Goal: Book appointment/travel/reservation

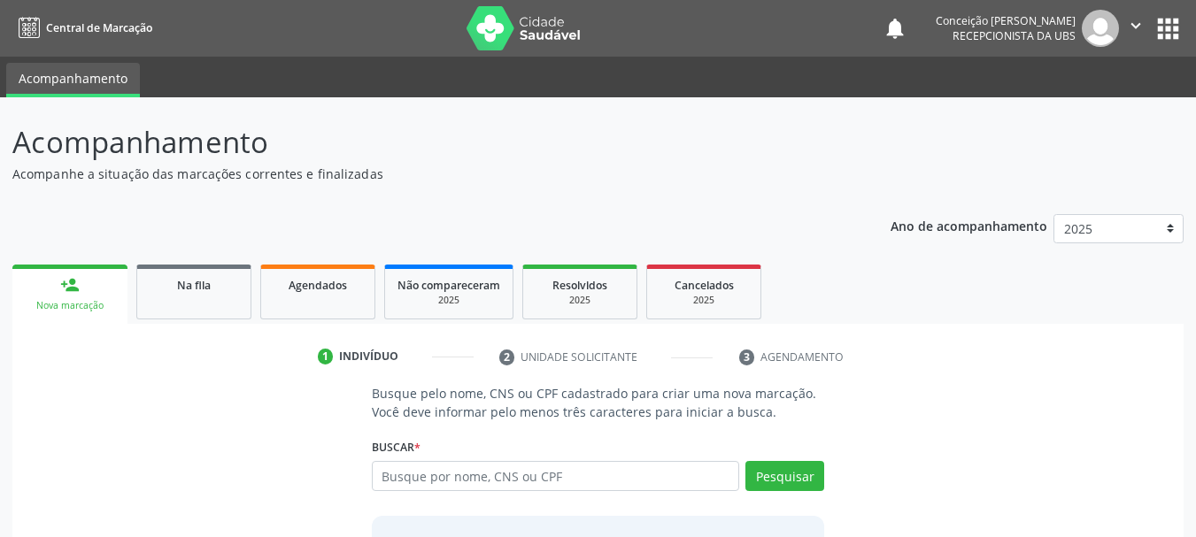
scroll to position [145, 0]
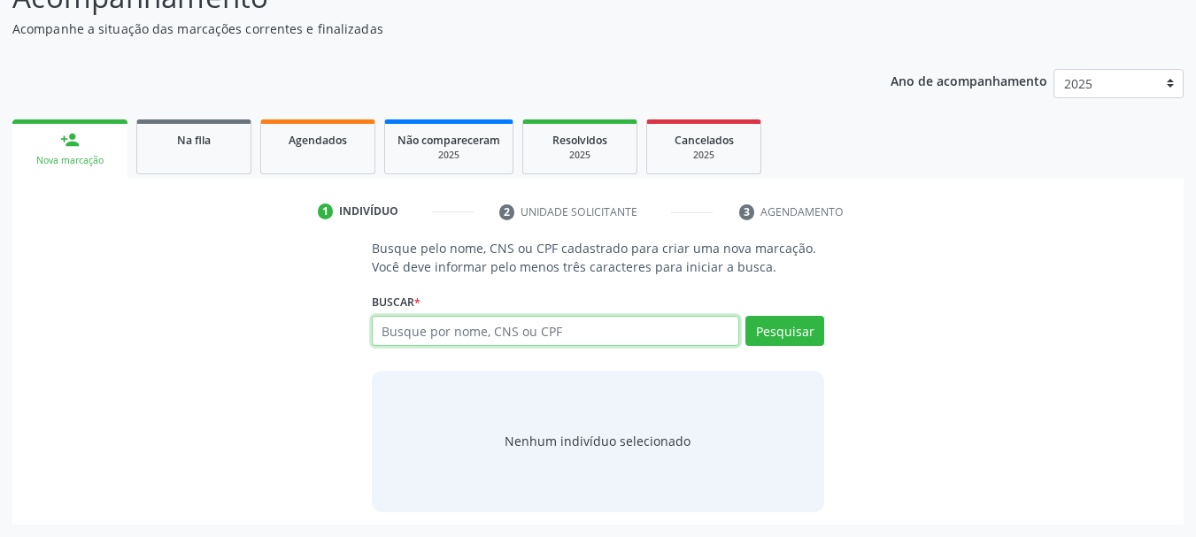
click at [413, 333] on input "text" at bounding box center [556, 331] width 368 height 30
click at [531, 331] on input "text" at bounding box center [556, 331] width 368 height 30
paste input "701303651629430"
type input "701303651629430"
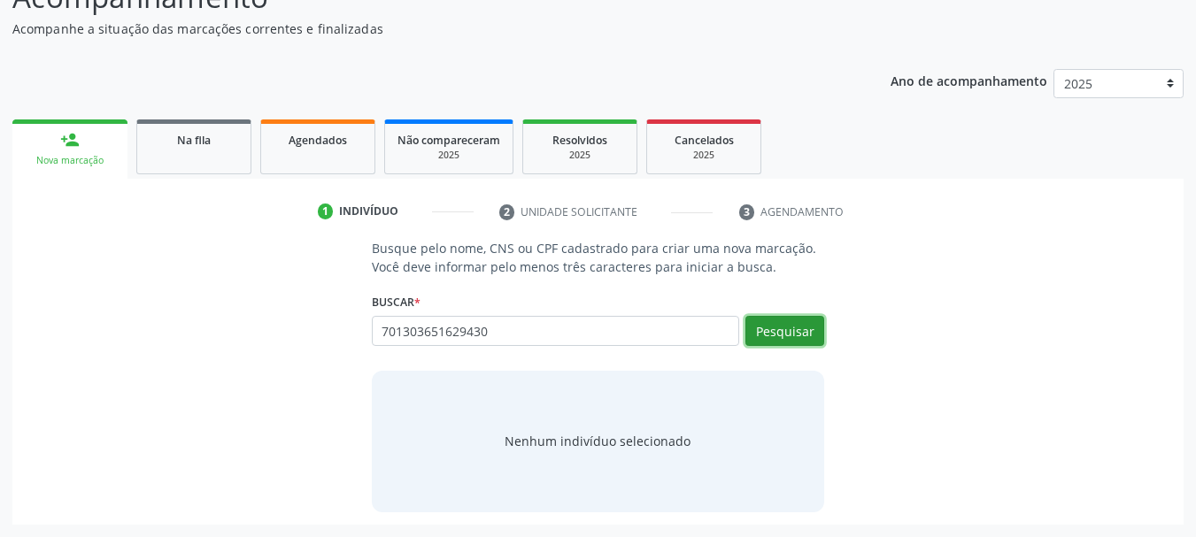
click at [770, 336] on button "Pesquisar" at bounding box center [784, 331] width 79 height 30
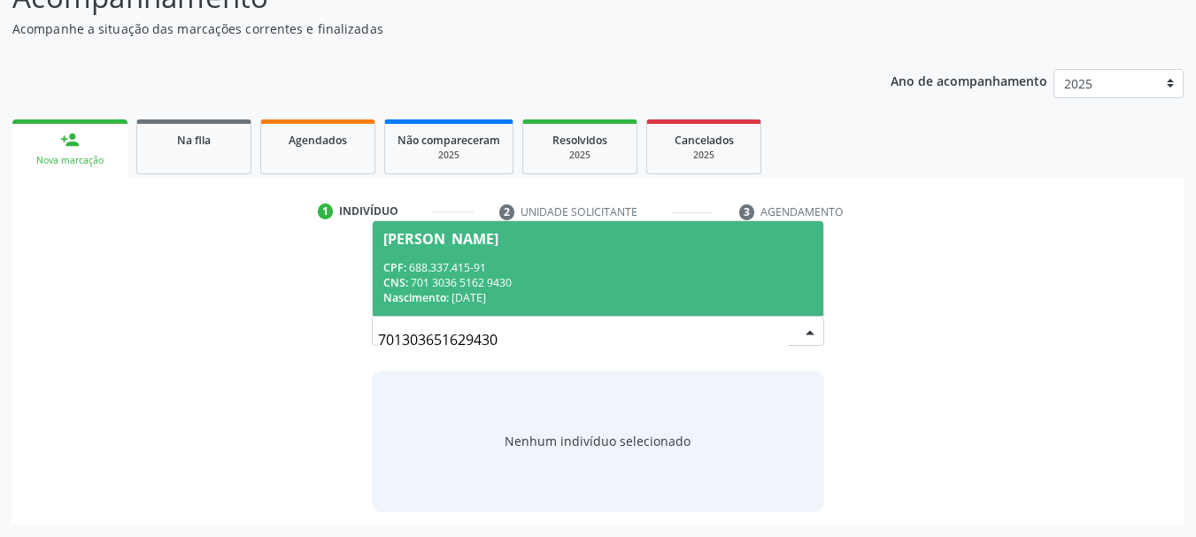
click at [531, 260] on div "CPF: 688.337.415-91" at bounding box center [598, 267] width 430 height 15
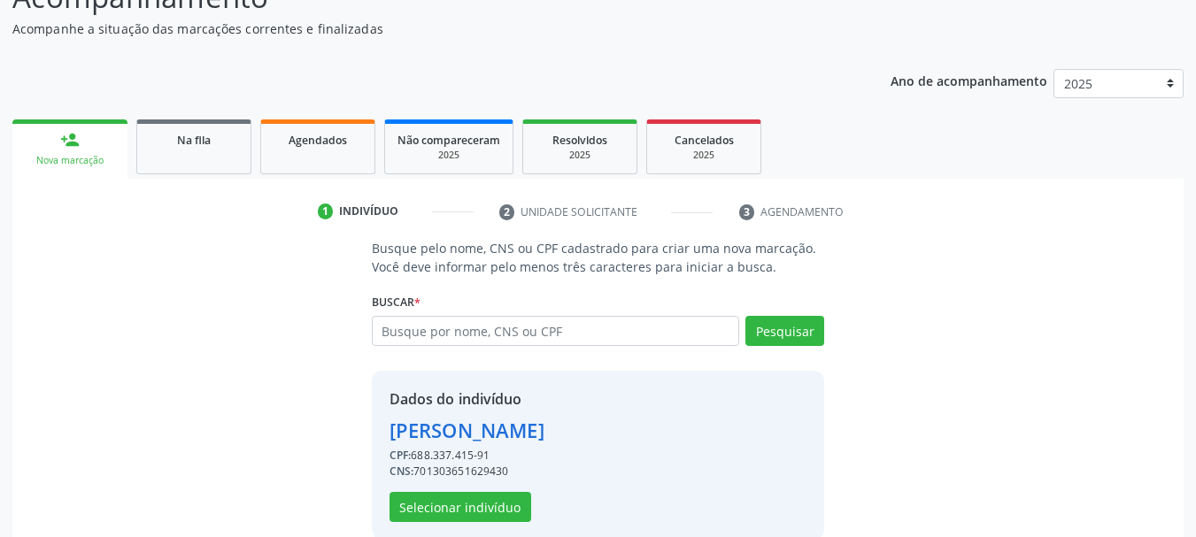
scroll to position [173, 0]
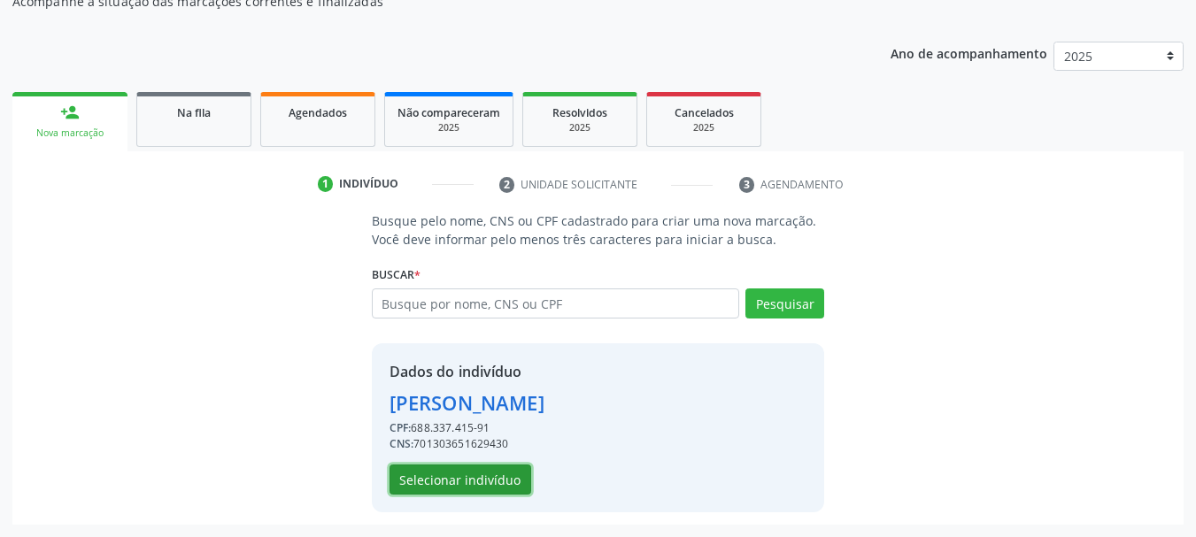
click at [464, 484] on button "Selecionar indivíduo" at bounding box center [461, 480] width 142 height 30
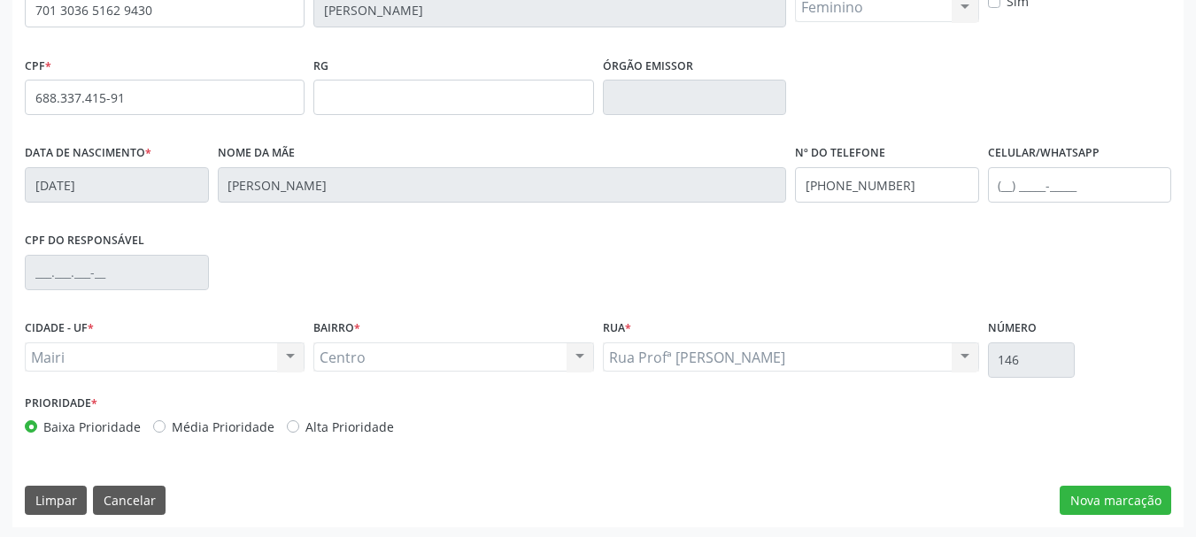
scroll to position [422, 0]
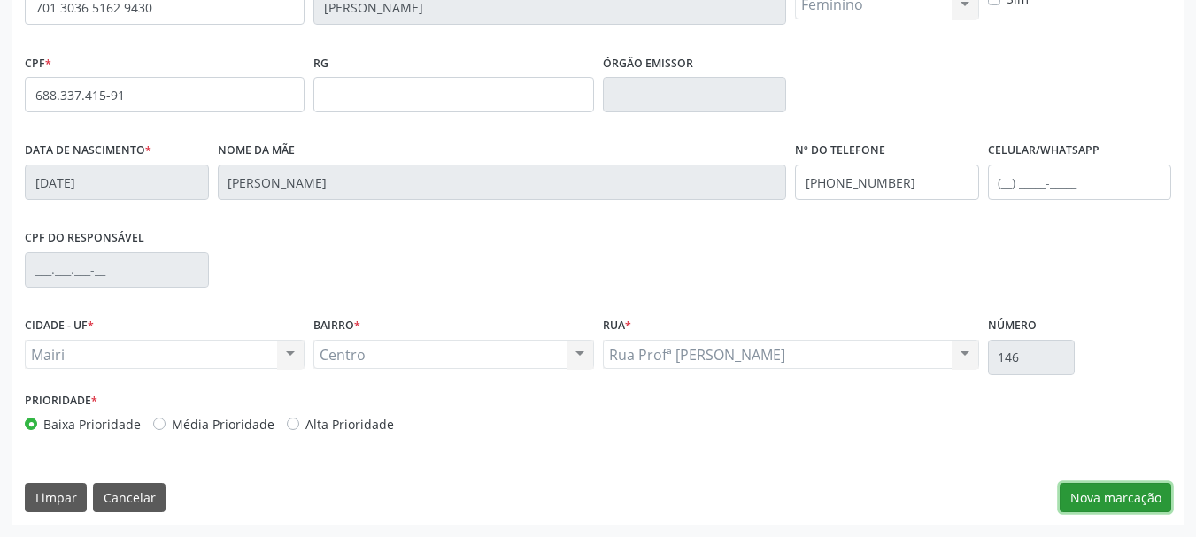
click at [1147, 491] on button "Nova marcação" at bounding box center [1116, 498] width 112 height 30
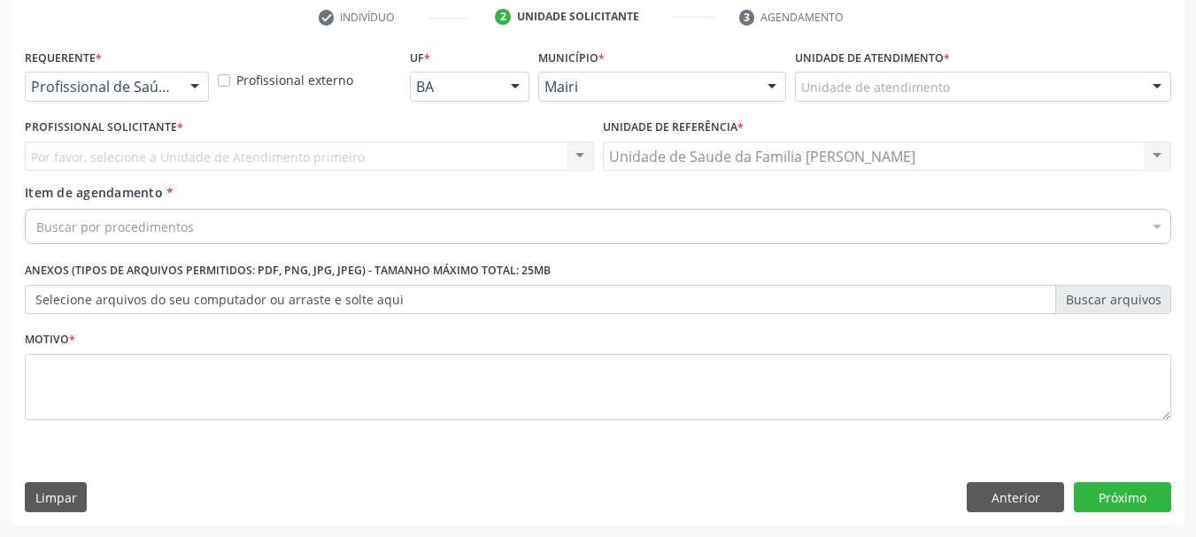
scroll to position [340, 0]
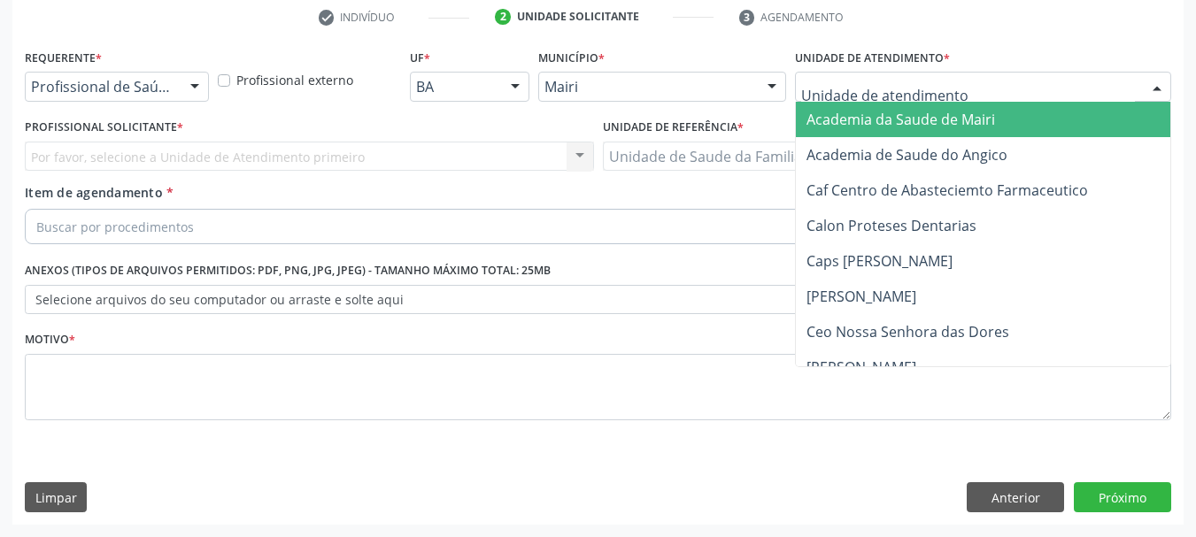
click at [1146, 90] on div at bounding box center [1157, 88] width 27 height 30
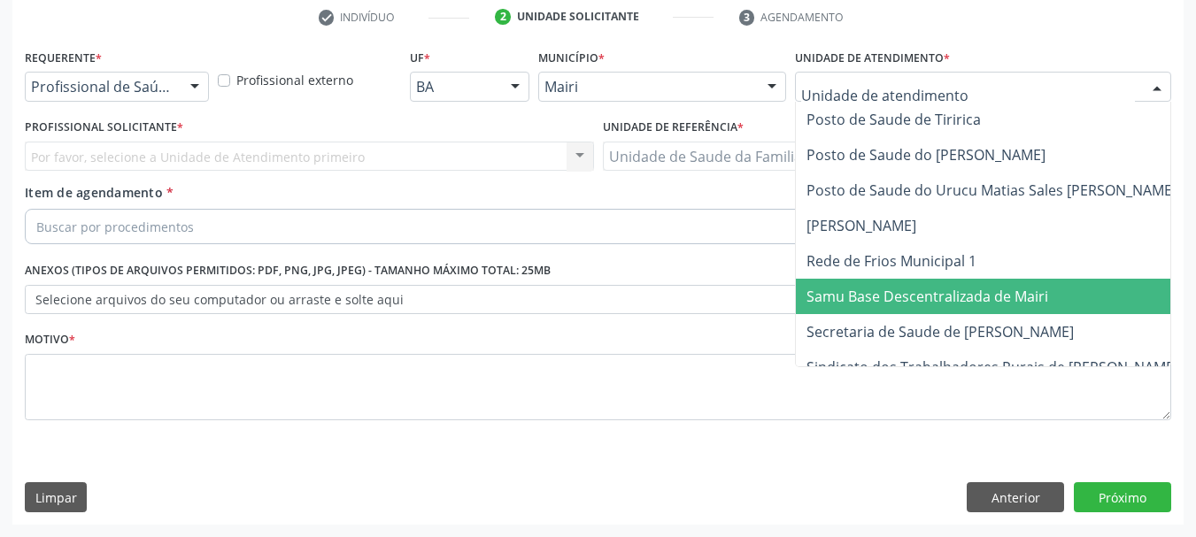
scroll to position [1342, 0]
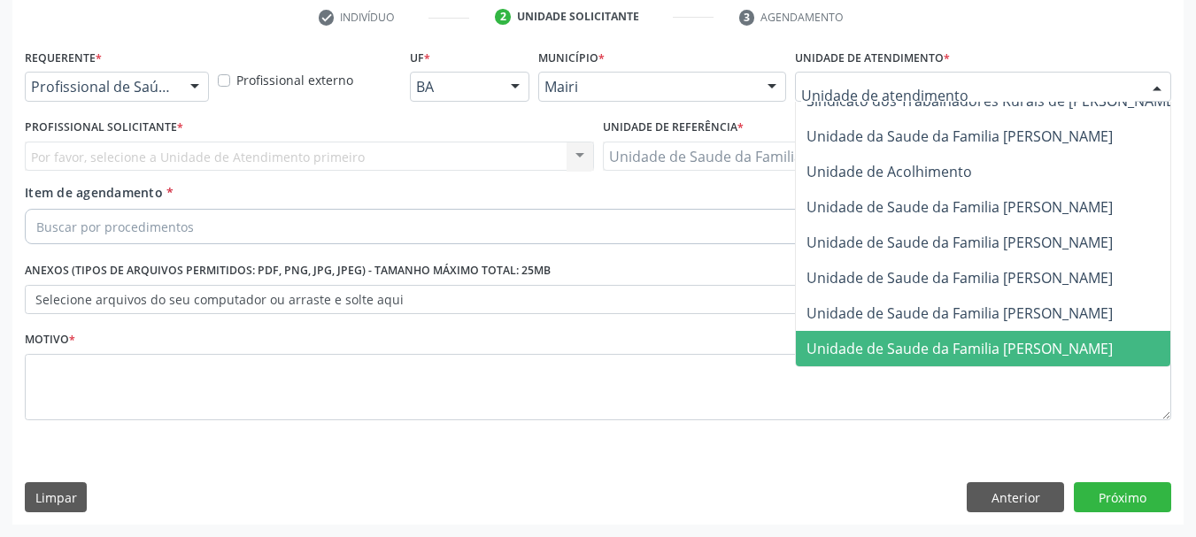
click at [1047, 339] on span "Unidade de Saude da Familia [PERSON_NAME]" at bounding box center [960, 348] width 306 height 19
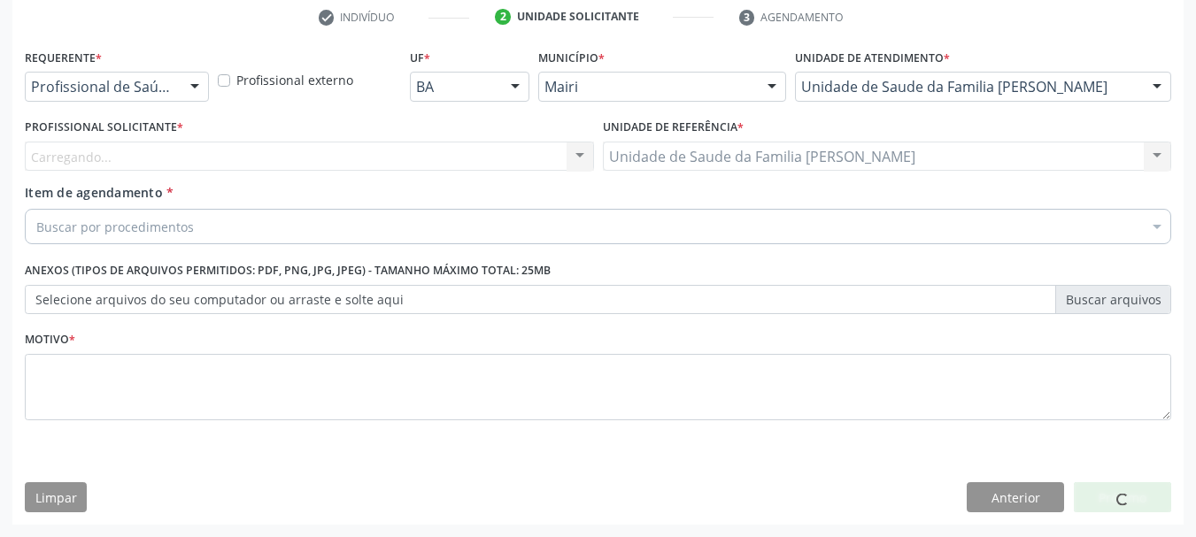
drag, startPoint x: 591, startPoint y: 147, endPoint x: 577, endPoint y: 152, distance: 15.1
click at [587, 149] on div "Carregando... Nenhum resultado encontrado para: " " Não há nenhuma opção para s…" at bounding box center [309, 157] width 569 height 30
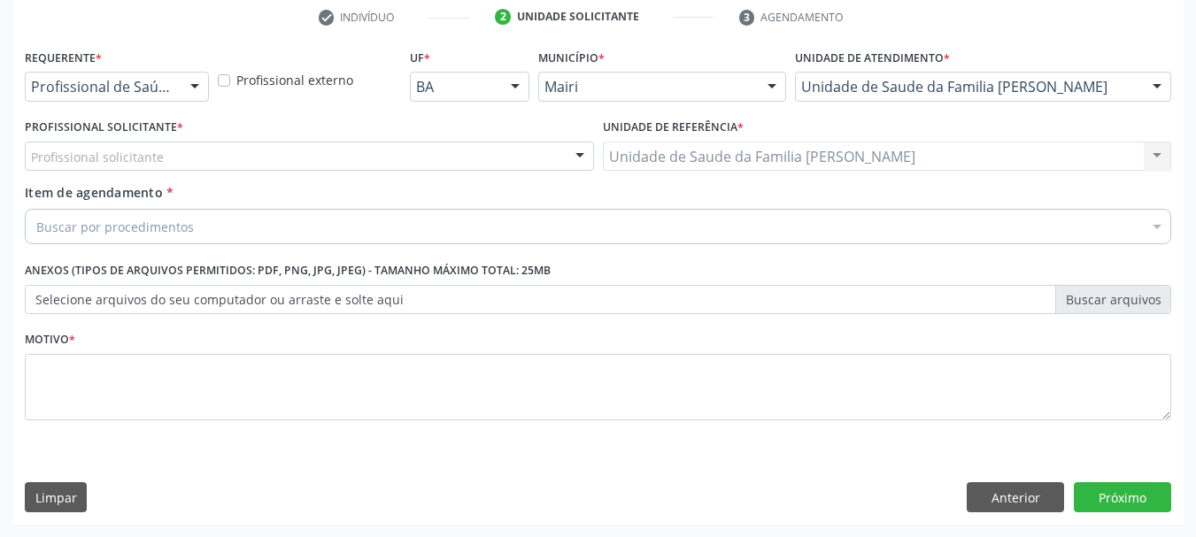
click at [577, 152] on div at bounding box center [580, 158] width 27 height 30
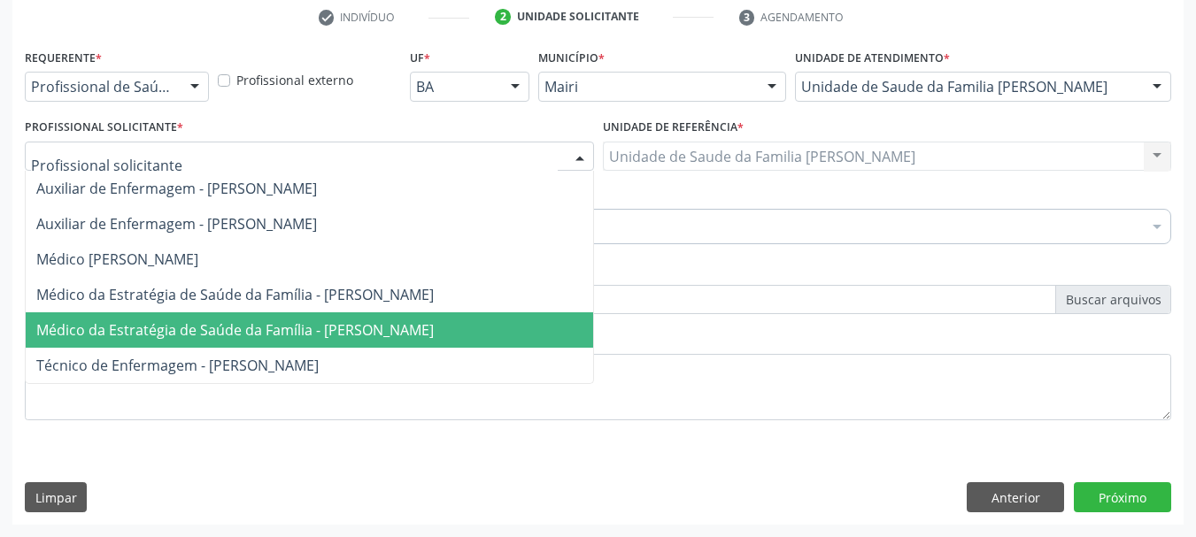
click at [355, 342] on span "Médico da Estratégia de Saúde da Família - [PERSON_NAME]" at bounding box center [310, 330] width 568 height 35
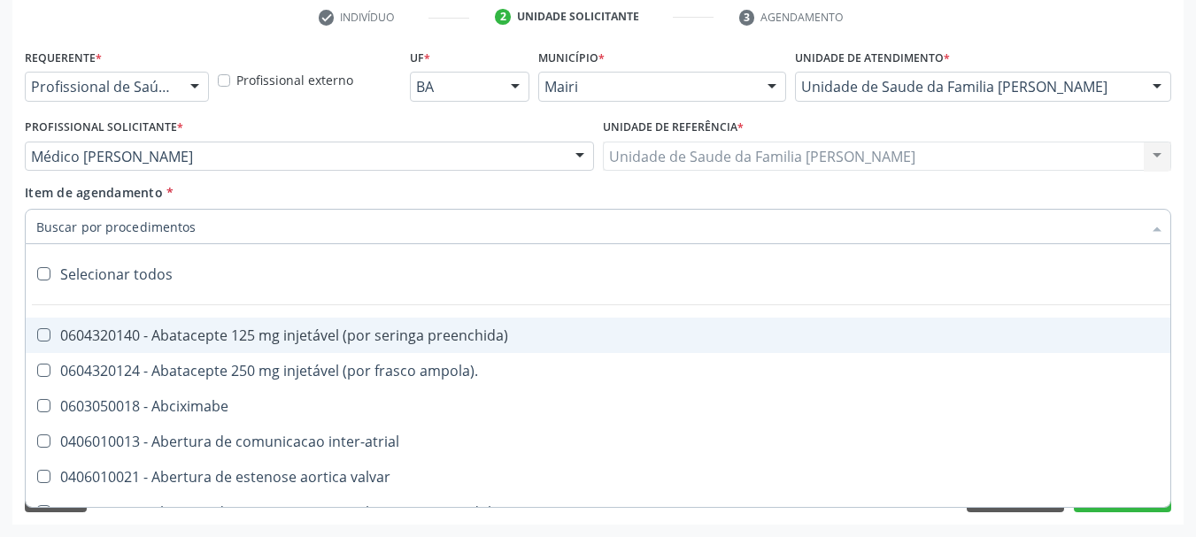
type input "#"
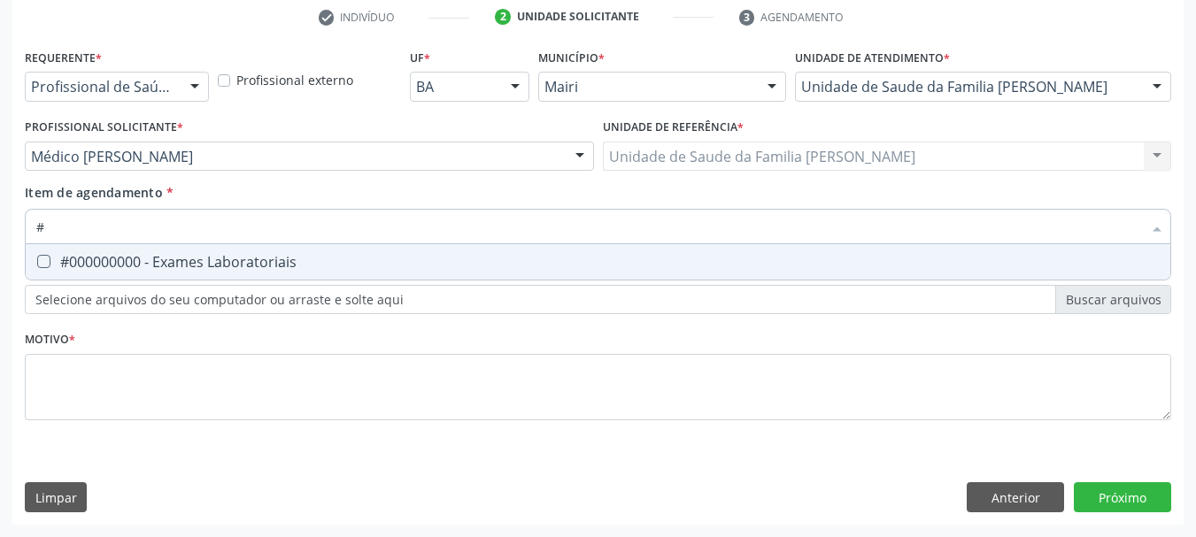
click at [89, 260] on div "#000000000 - Exames Laboratoriais" at bounding box center [598, 262] width 1124 height 14
checkbox Laboratoriais "true"
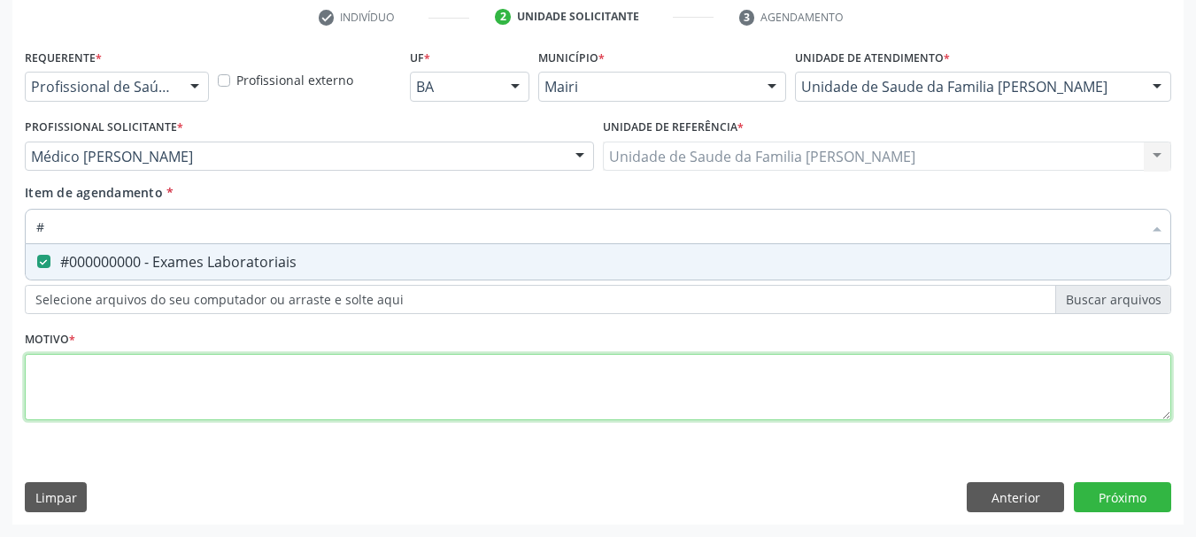
click at [76, 390] on div "Requerente * Profissional de Saúde Profissional de Saúde Paciente Nenhum result…" at bounding box center [598, 244] width 1147 height 401
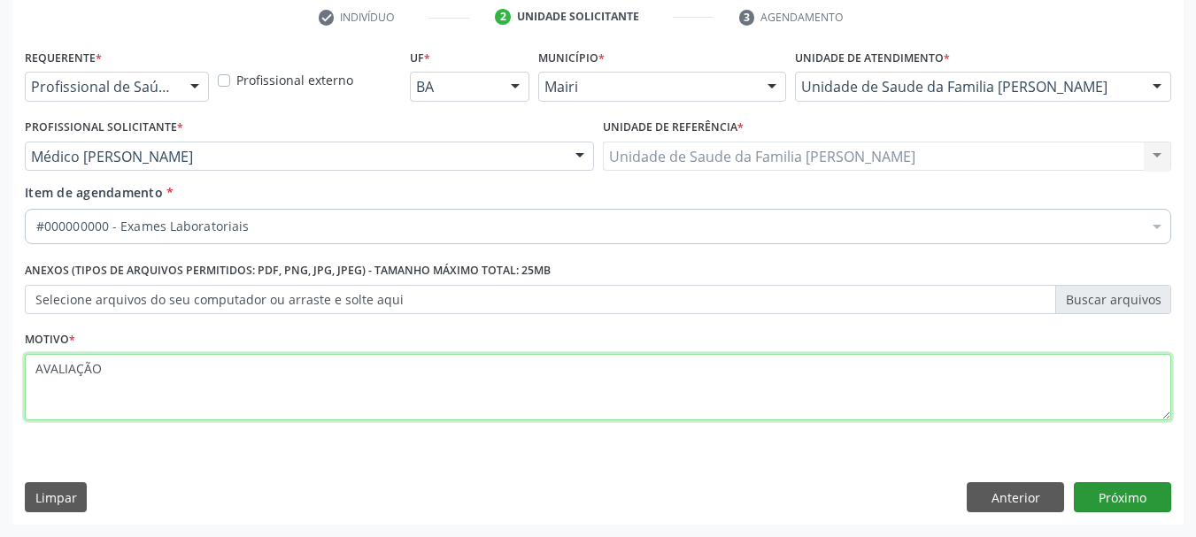
type textarea "AVALIAÇÃO"
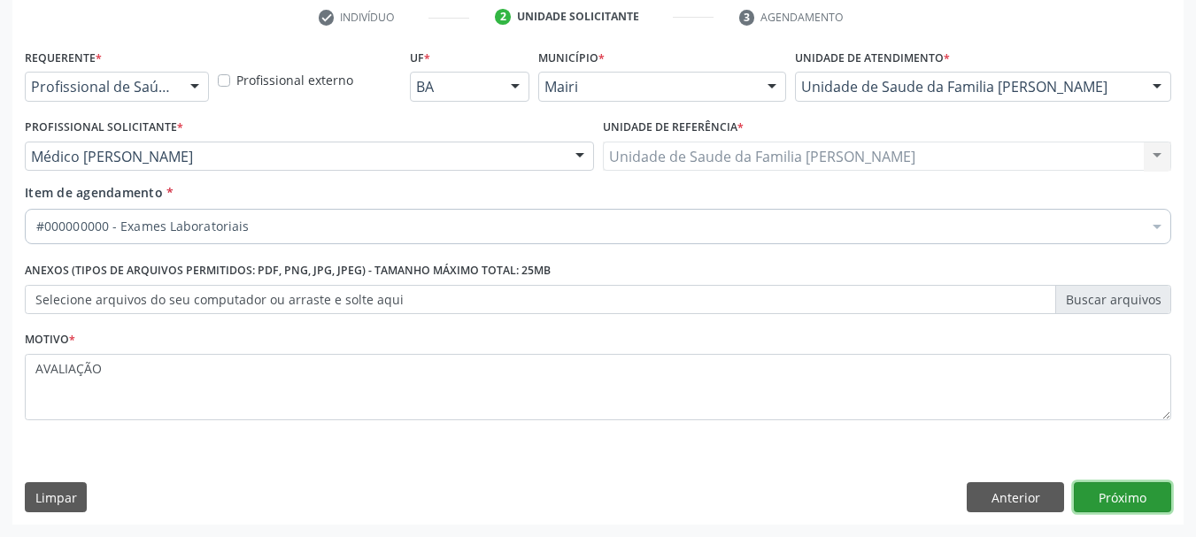
click at [1127, 506] on button "Próximo" at bounding box center [1122, 498] width 97 height 30
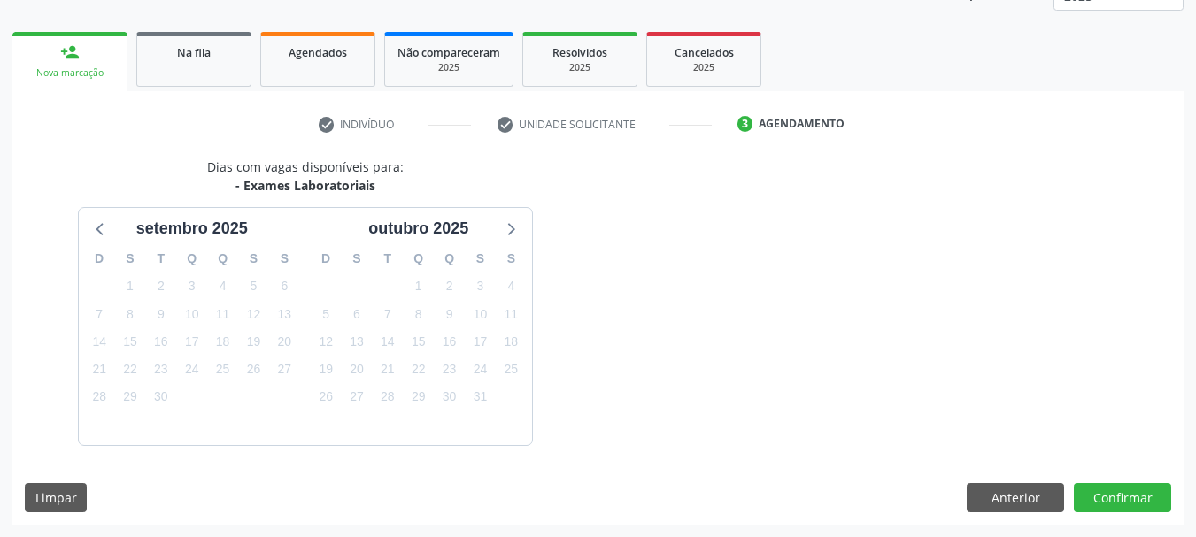
scroll to position [285, 0]
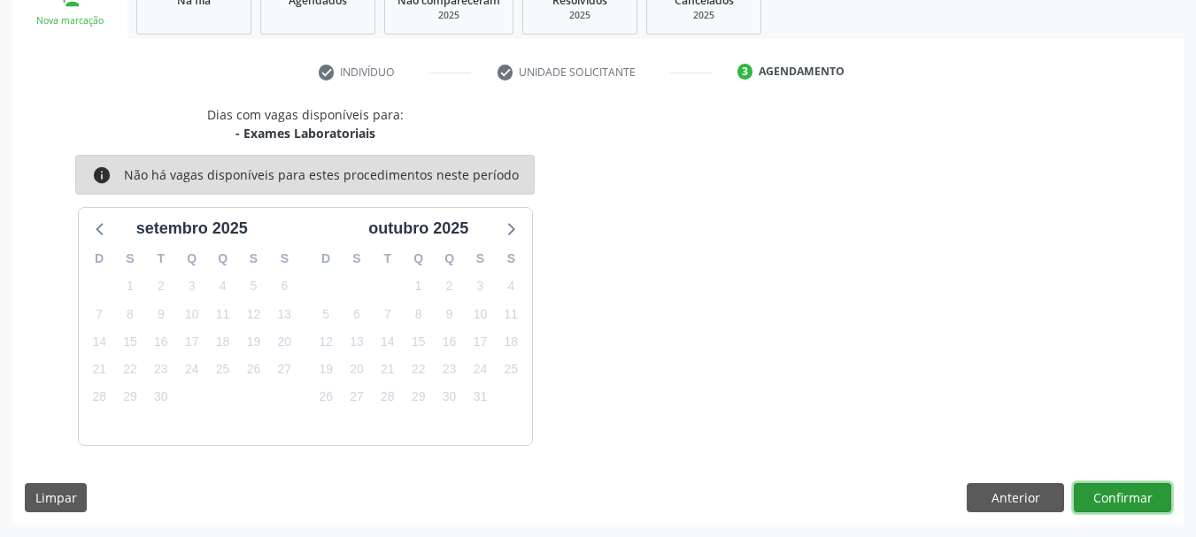
click at [1128, 505] on button "Confirmar" at bounding box center [1122, 498] width 97 height 30
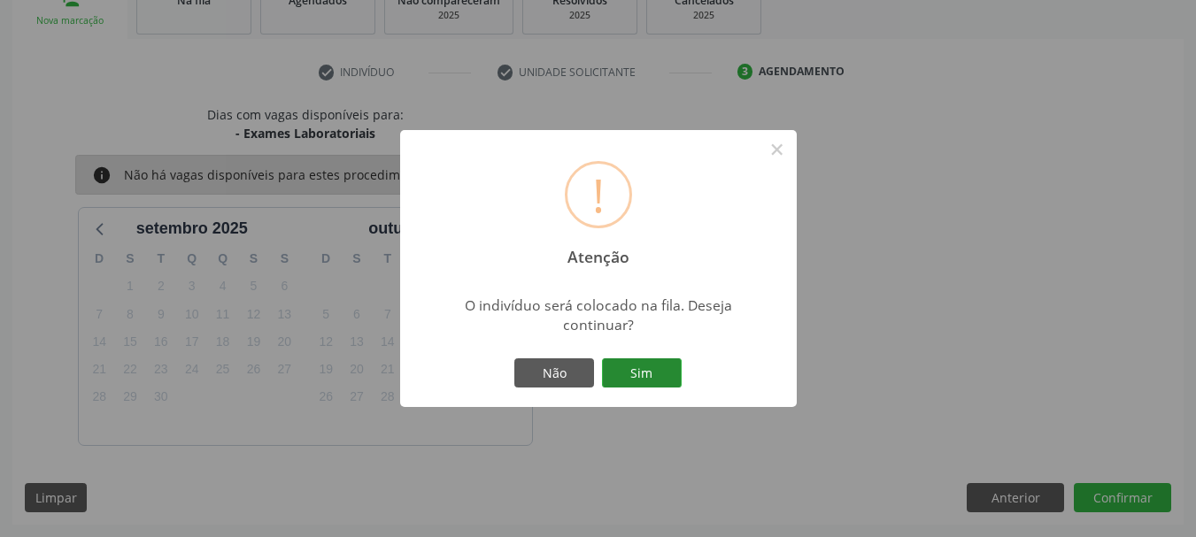
click at [656, 379] on button "Sim" at bounding box center [642, 374] width 80 height 30
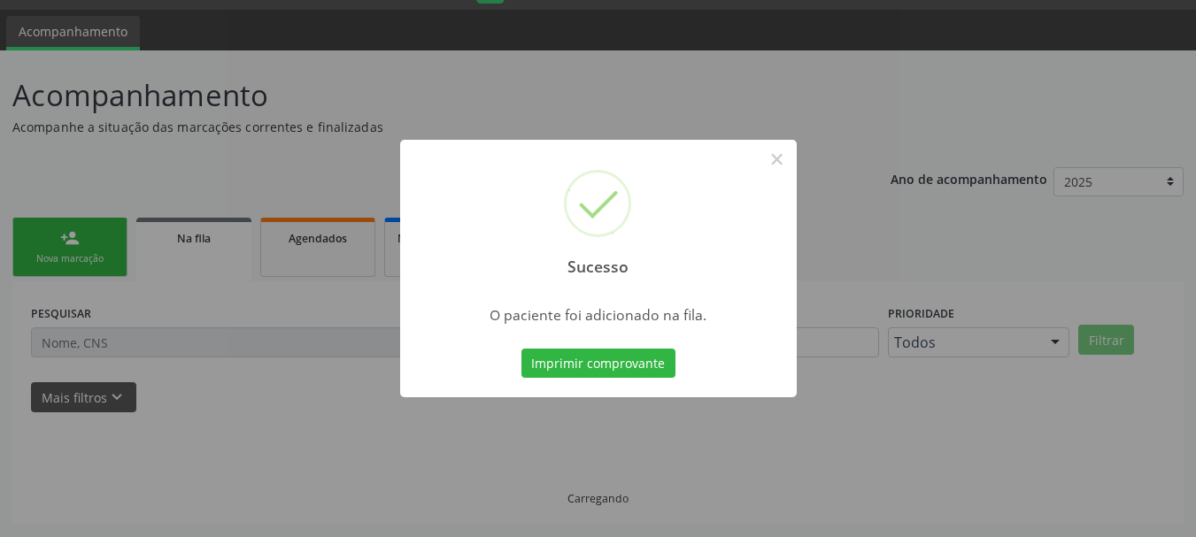
scroll to position [47, 0]
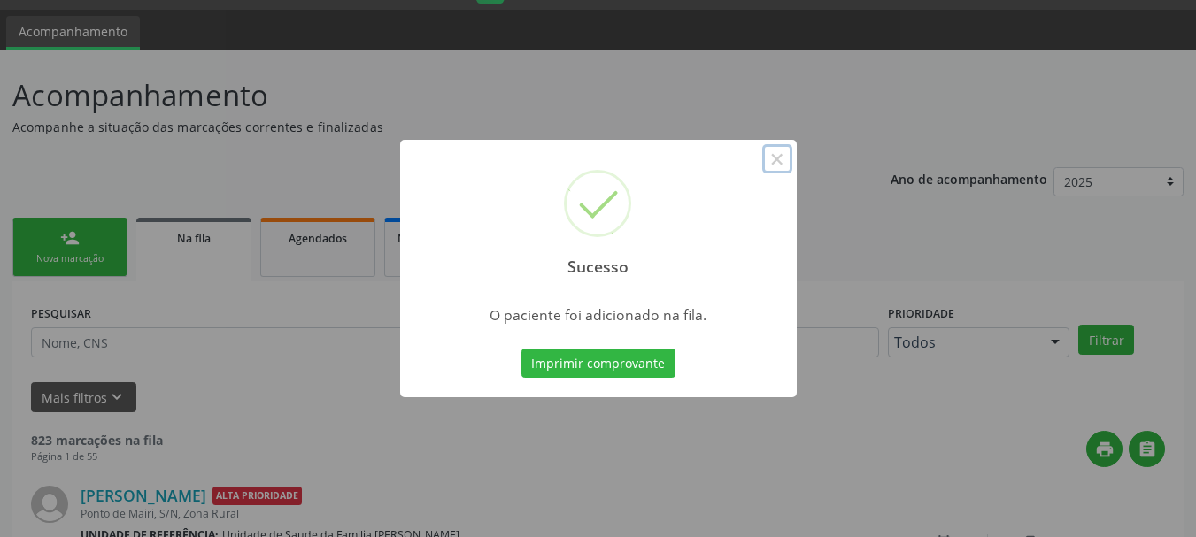
drag, startPoint x: 778, startPoint y: 162, endPoint x: 756, endPoint y: 155, distance: 23.2
click at [779, 161] on button "×" at bounding box center [777, 159] width 30 height 30
